Goal: Check status: Check status

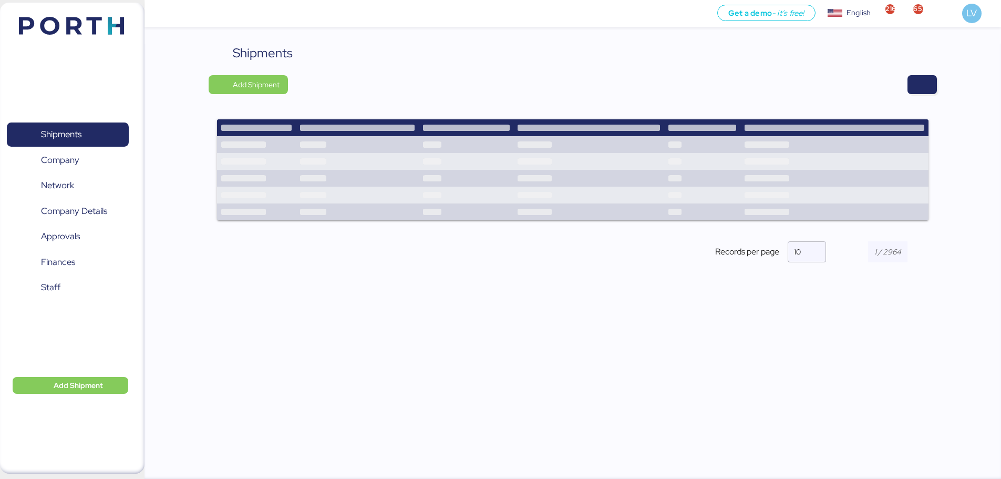
click at [916, 74] on div "Shipments Add Shipment Records per page 10" at bounding box center [573, 162] width 728 height 237
click at [922, 84] on span "button" at bounding box center [922, 84] width 13 height 15
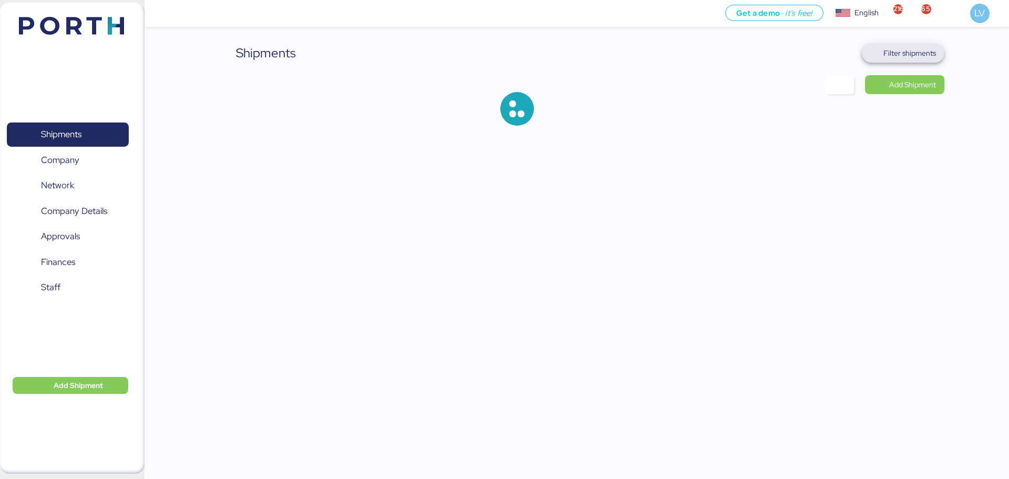
click at [892, 48] on span "Filter shipments" at bounding box center [909, 53] width 53 height 13
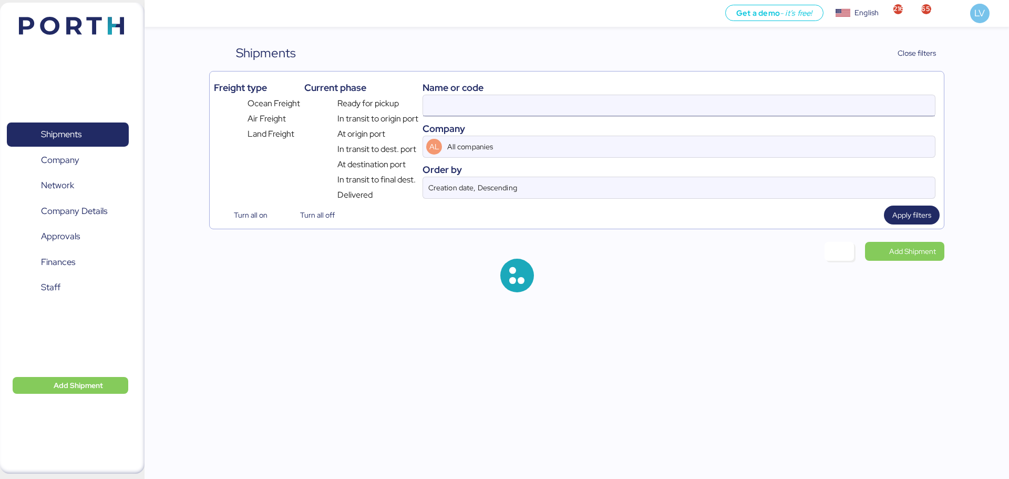
click at [796, 101] on input at bounding box center [679, 105] width 512 height 21
paste input "MXIM1516682"
click at [908, 90] on div "Name or code" at bounding box center [679, 87] width 513 height 14
click at [905, 99] on input "MXIM1516682" at bounding box center [679, 105] width 512 height 21
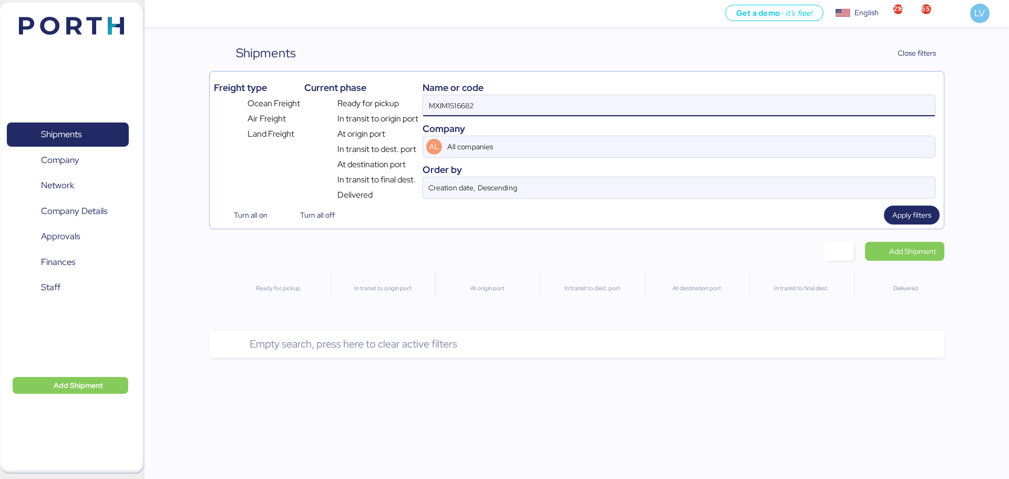
click at [905, 99] on input "MXIM1516682" at bounding box center [679, 105] width 512 height 21
paste input "QGD2024411"
click at [905, 99] on input "MXIM1516682QGD2024411" at bounding box center [679, 105] width 512 height 21
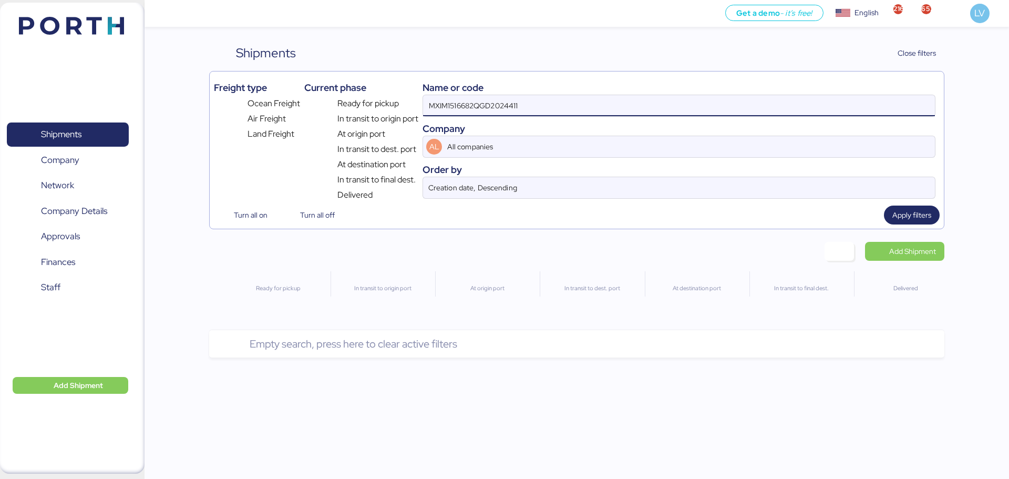
click at [905, 99] on input "MXIM1516682QGD2024411" at bounding box center [679, 105] width 512 height 21
paste input
type input "QGD2024411"
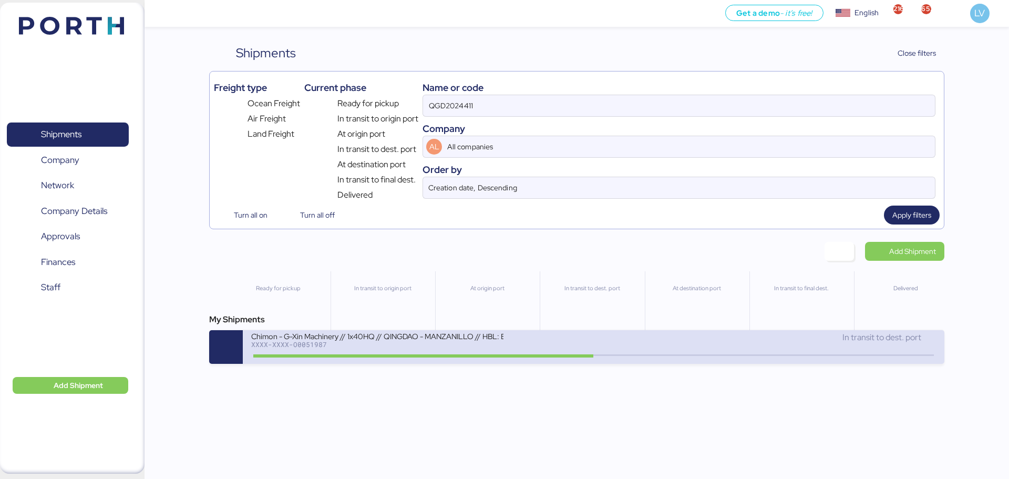
click at [562, 345] on div "Chimon - G-Xin Machinery // 1x40HQ // QINGDAO - MANZANILLO // HBL: BJSSE2507008…" at bounding box center [422, 342] width 342 height 23
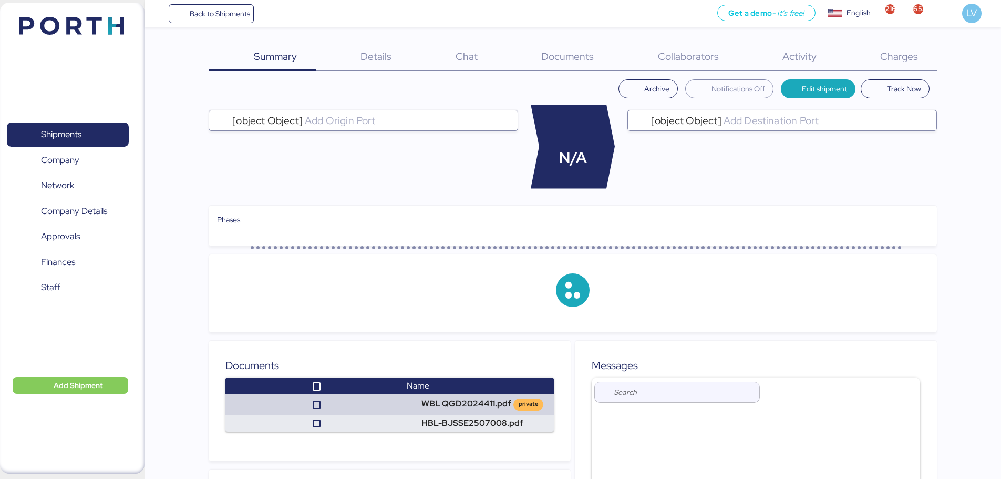
click at [905, 65] on div "Charges 0" at bounding box center [885, 57] width 101 height 27
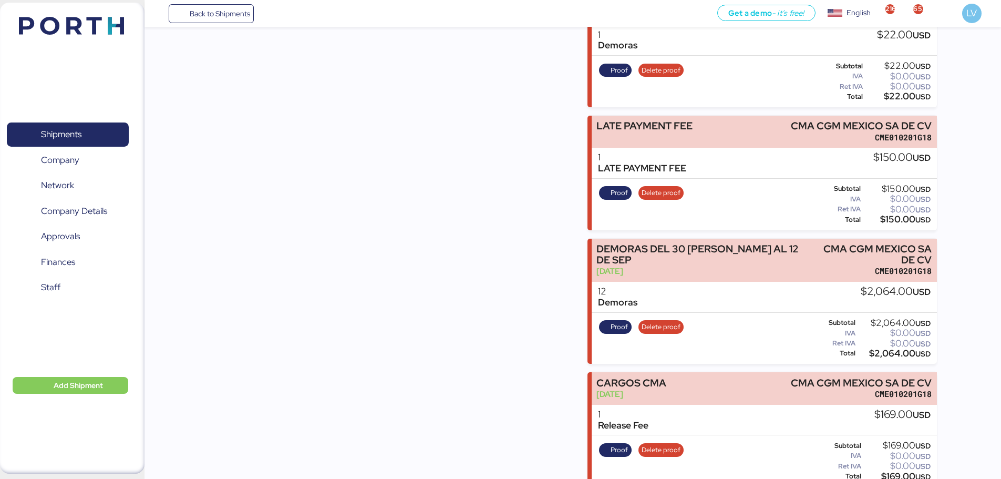
scroll to position [841, 0]
